Goal: Navigation & Orientation: Find specific page/section

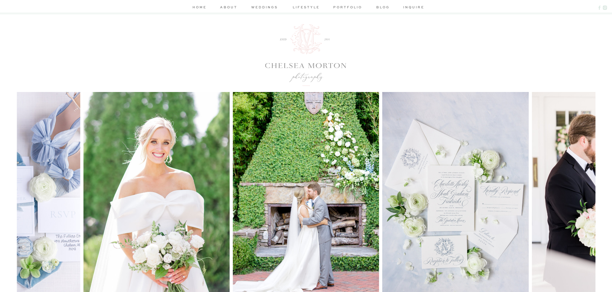
click at [313, 9] on nav "lifestyle" at bounding box center [306, 7] width 30 height 7
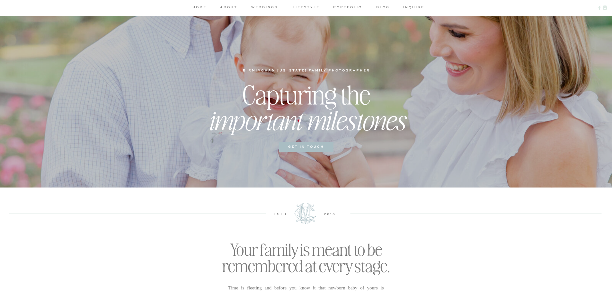
scroll to position [32, 0]
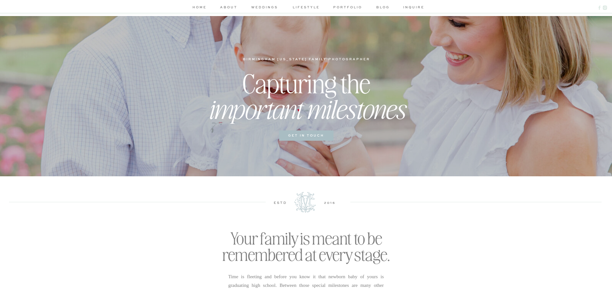
click at [308, 6] on nav "lifestyle" at bounding box center [306, 7] width 30 height 7
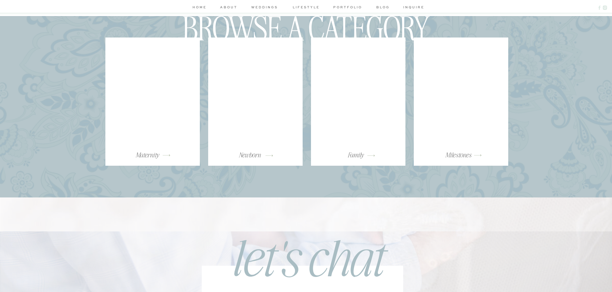
scroll to position [1027, 0]
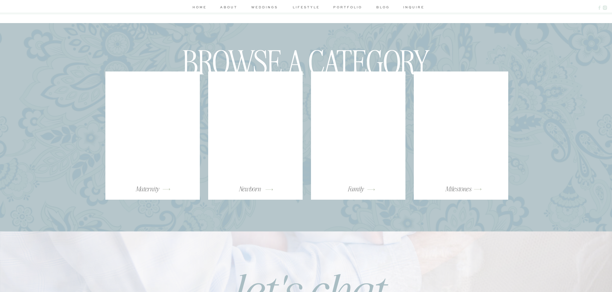
click at [362, 134] on div at bounding box center [358, 126] width 89 height 104
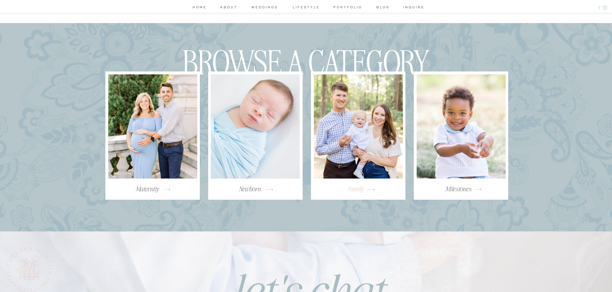
click at [357, 191] on h3 "Family" at bounding box center [355, 192] width 85 height 14
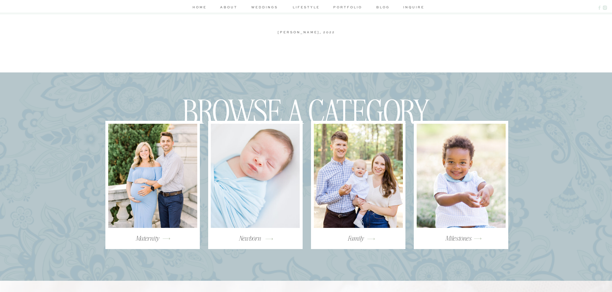
scroll to position [931, 0]
